Goal: Find specific page/section: Find specific page/section

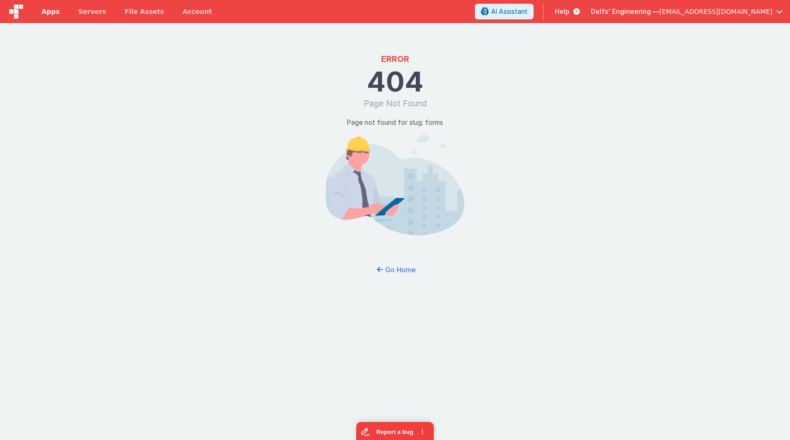
click at [55, 9] on span "Apps" at bounding box center [51, 11] width 18 height 9
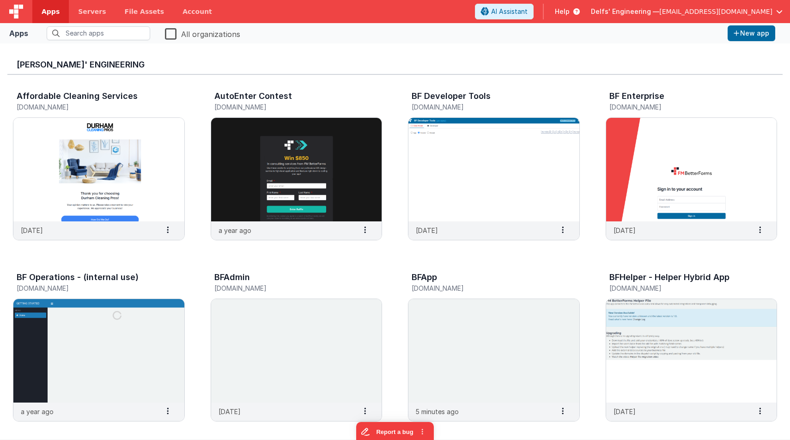
click at [18, 18] on div at bounding box center [16, 11] width 32 height 23
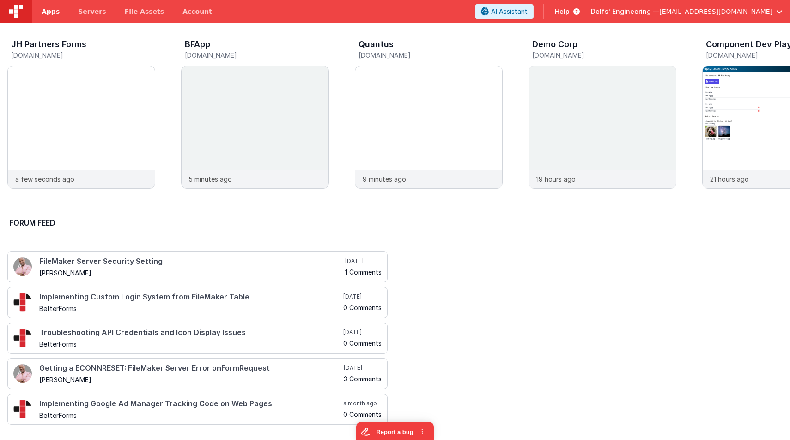
click at [51, 13] on span "Apps" at bounding box center [51, 11] width 18 height 9
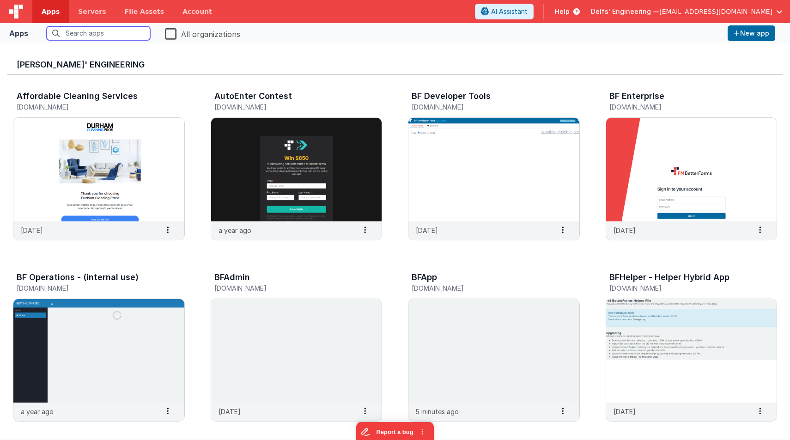
click at [70, 30] on input "text" at bounding box center [98, 33] width 103 height 14
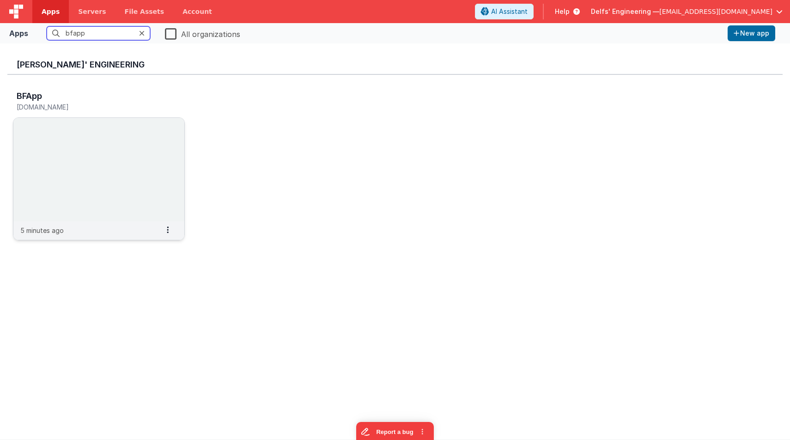
type input "bfapp"
click at [123, 162] on img at bounding box center [98, 169] width 171 height 103
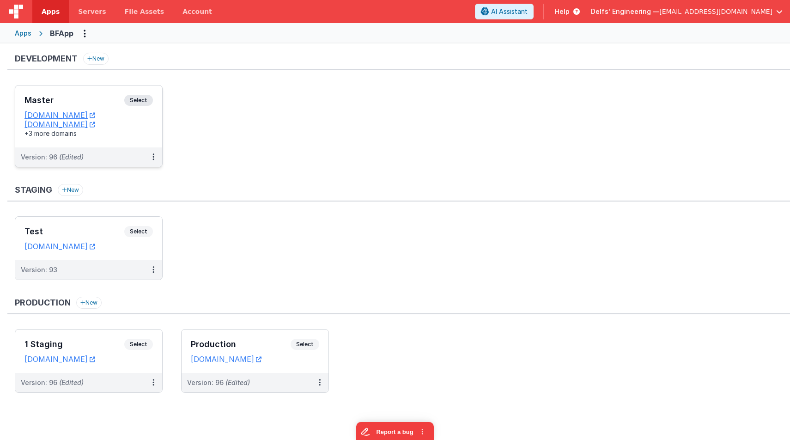
click at [156, 101] on div "Master Select URLs [DOMAIN_NAME] [DOMAIN_NAME] +3 more domains" at bounding box center [88, 116] width 147 height 62
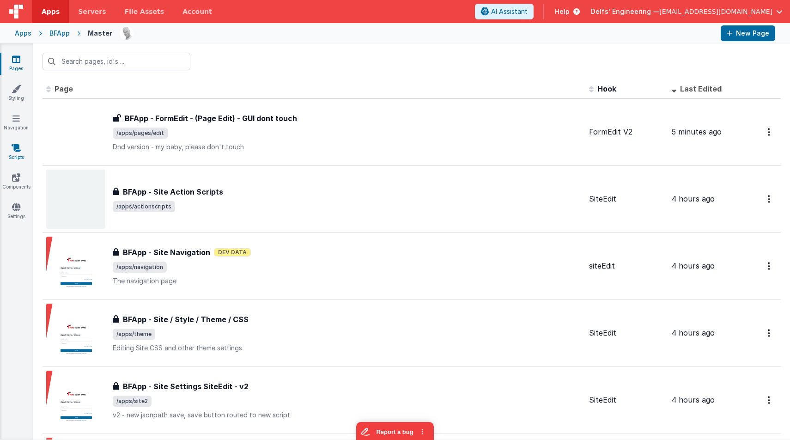
click at [16, 145] on icon at bounding box center [16, 147] width 9 height 9
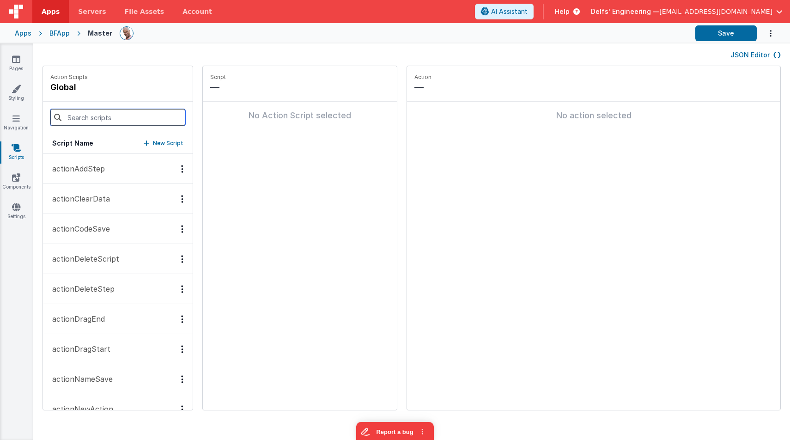
click at [90, 111] on input at bounding box center [117, 117] width 135 height 17
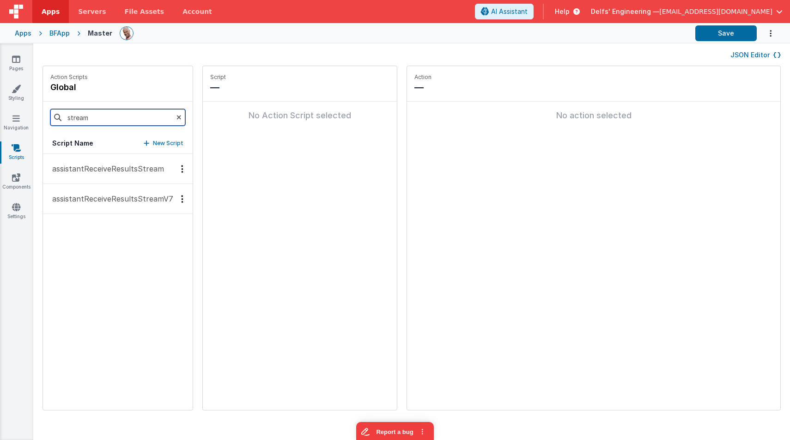
type input "stream"
click at [127, 195] on p "assistantReceiveResultsStreamV7" at bounding box center [110, 198] width 127 height 11
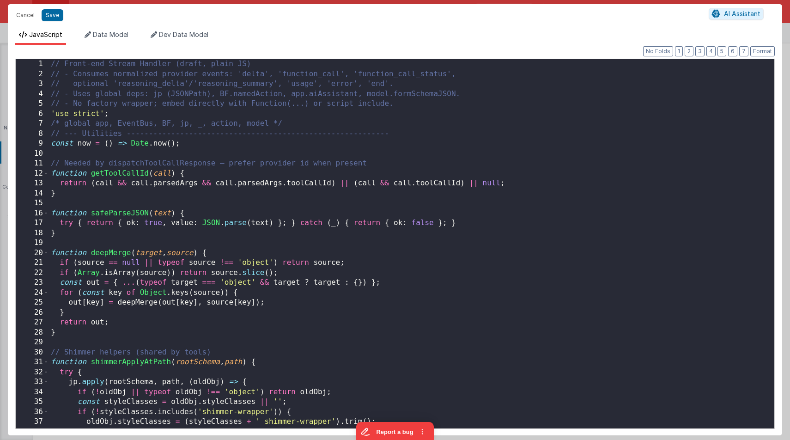
scroll to position [4272, 0]
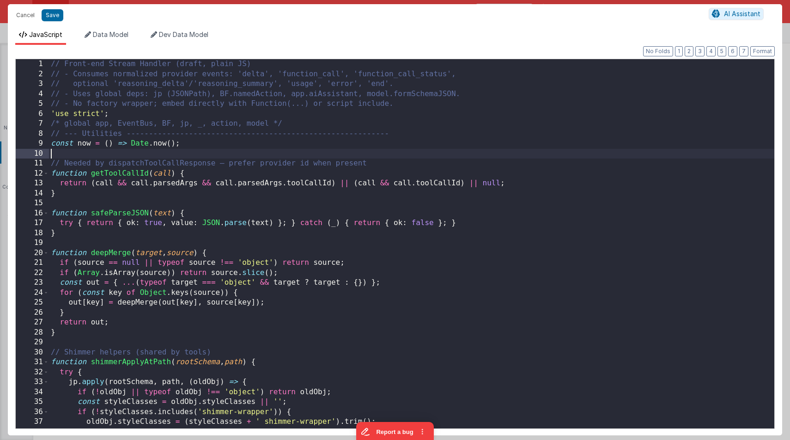
click at [411, 156] on div "// Front-end Stream Handler (draft, plain JS) // - Consumes normalized provider…" at bounding box center [411, 257] width 725 height 397
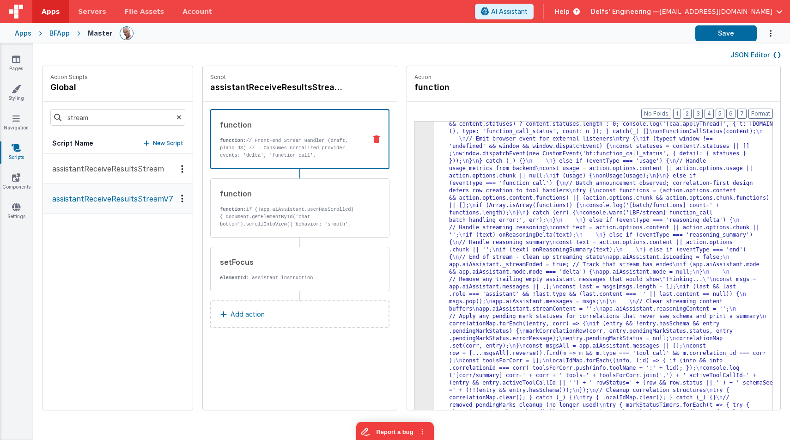
scroll to position [4109, 0]
